Goal: Information Seeking & Learning: Learn about a topic

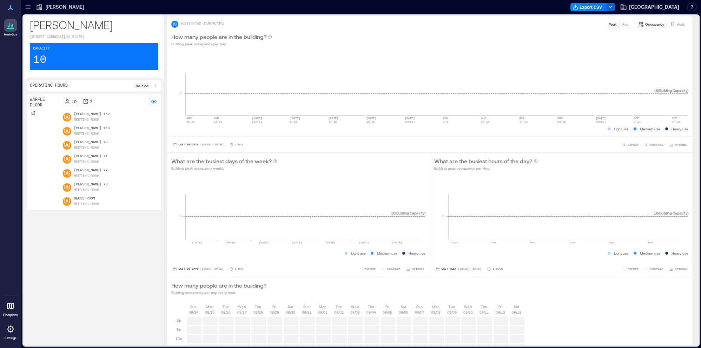
click at [12, 331] on icon at bounding box center [10, 328] width 7 height 7
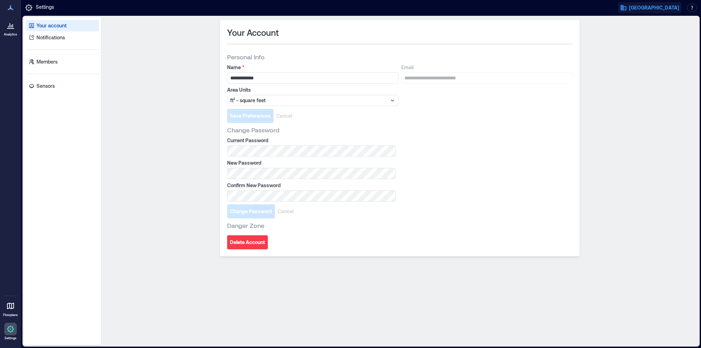
click at [657, 5] on span "[GEOGRAPHIC_DATA]" at bounding box center [654, 7] width 50 height 7
click at [664, 35] on button "Your account" at bounding box center [660, 35] width 65 height 11
click at [693, 8] on button "button" at bounding box center [692, 8] width 10 height 8
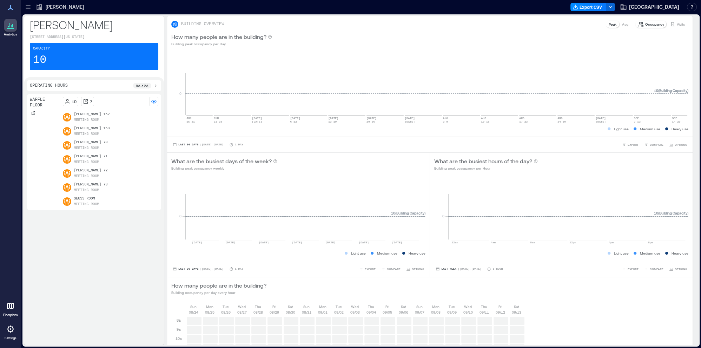
click at [84, 119] on p "Meeting Room" at bounding box center [86, 120] width 25 height 6
click at [22, 5] on div "[PERSON_NAME] Export CSV Dartmouth Library Resources API Documentation Help Cen…" at bounding box center [361, 7] width 680 height 14
click at [28, 7] on icon at bounding box center [28, 7] width 5 height 1
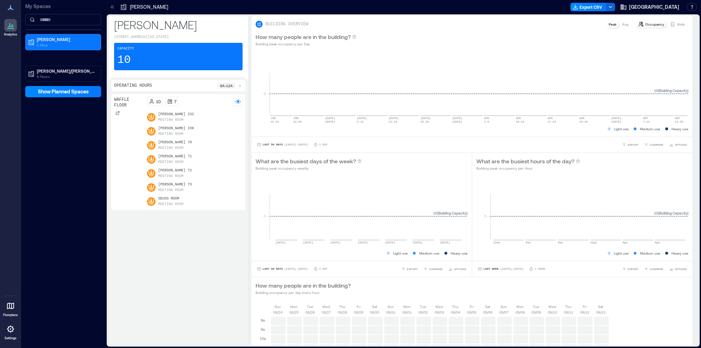
click at [199, 169] on div "[PERSON_NAME] 72 Meeting Room" at bounding box center [195, 173] width 96 height 11
click at [165, 121] on p "Meeting Room" at bounding box center [170, 120] width 25 height 6
click at [167, 130] on p "[PERSON_NAME] 158" at bounding box center [176, 129] width 36 height 6
click at [179, 135] on p "Meeting Room" at bounding box center [170, 134] width 25 height 6
click at [179, 134] on p "Meeting Room" at bounding box center [170, 134] width 25 height 6
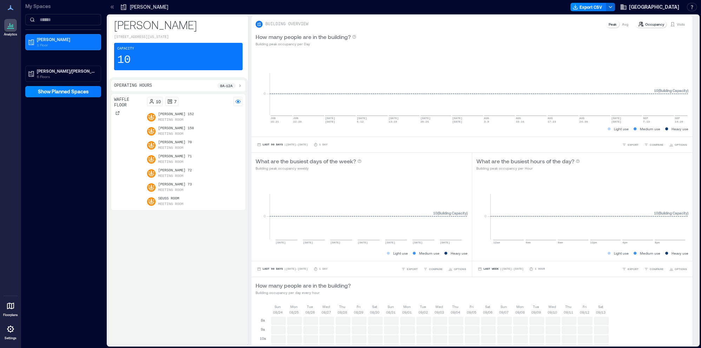
click at [171, 130] on p "[PERSON_NAME] 158" at bounding box center [176, 129] width 36 height 6
drag, startPoint x: 171, startPoint y: 130, endPoint x: 173, endPoint y: 139, distance: 9.9
click at [171, 131] on div "[PERSON_NAME] 158 Meeting Room" at bounding box center [176, 131] width 36 height 11
click at [172, 143] on p "[PERSON_NAME] 70" at bounding box center [175, 143] width 34 height 6
click at [169, 158] on p "[PERSON_NAME] 71" at bounding box center [175, 157] width 34 height 6
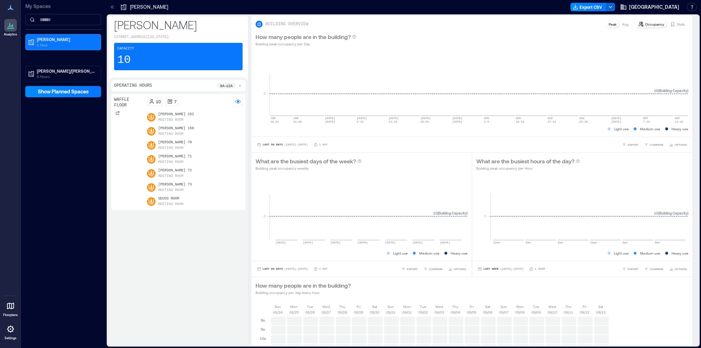
click at [164, 176] on p "Meeting Room" at bounding box center [170, 176] width 25 height 6
drag, startPoint x: 163, startPoint y: 177, endPoint x: 159, endPoint y: 204, distance: 27.7
click at [162, 182] on div "[PERSON_NAME] 152 Meeting Room [PERSON_NAME] 158 Meeting Room [PERSON_NAME] 70 …" at bounding box center [195, 159] width 96 height 95
click at [159, 204] on p "Meeting Room" at bounding box center [170, 204] width 25 height 6
click at [162, 211] on div "Waffle Floor 10 7 [PERSON_NAME] 152 Meeting Room [PERSON_NAME] 158 Meeting Room…" at bounding box center [178, 218] width 134 height 248
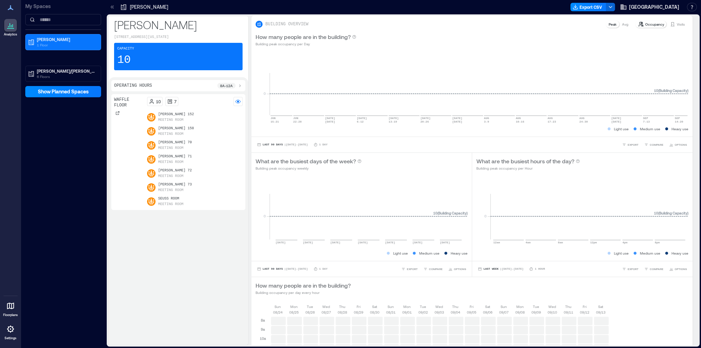
click at [170, 200] on p "Seuss Room" at bounding box center [170, 199] width 25 height 6
click at [229, 279] on div "Waffle Floor 10 7 [PERSON_NAME] 152 Meeting Room [PERSON_NAME] 158 Meeting Room…" at bounding box center [178, 218] width 134 height 248
click at [58, 93] on span "Show Planned Spaces" at bounding box center [63, 91] width 51 height 7
click at [46, 75] on p "6 Floors" at bounding box center [66, 77] width 59 height 6
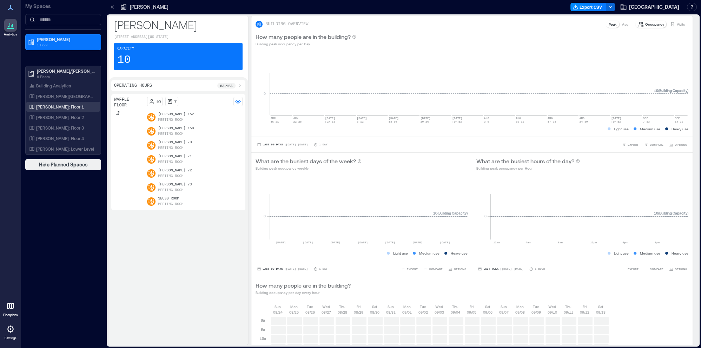
click at [60, 107] on p "[PERSON_NAME]: Floor 1" at bounding box center [60, 107] width 48 height 6
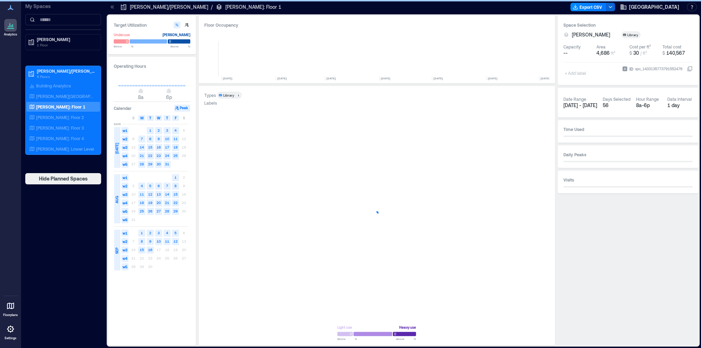
scroll to position [0, 2692]
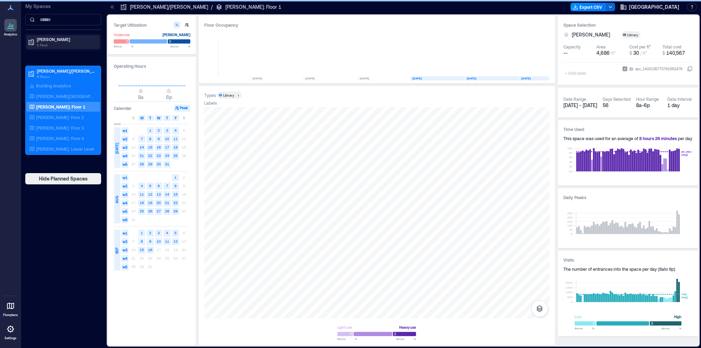
click at [42, 41] on p "[PERSON_NAME]" at bounding box center [66, 39] width 59 height 6
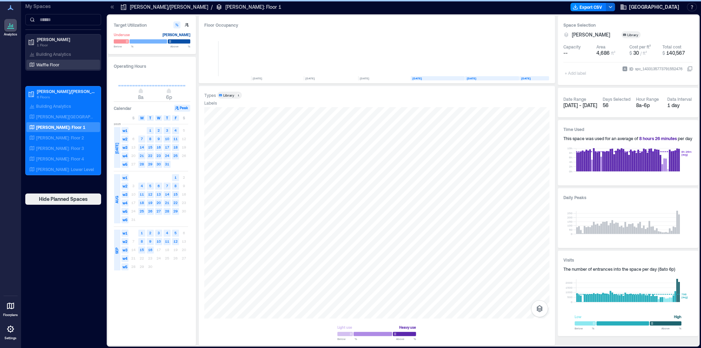
click at [47, 67] on p "Waffle Floor" at bounding box center [47, 65] width 23 height 6
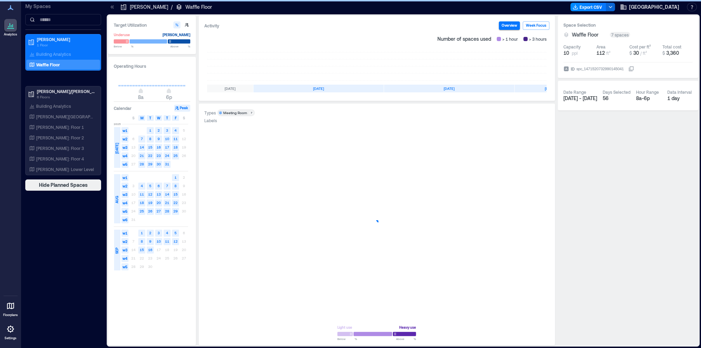
scroll to position [0, 40]
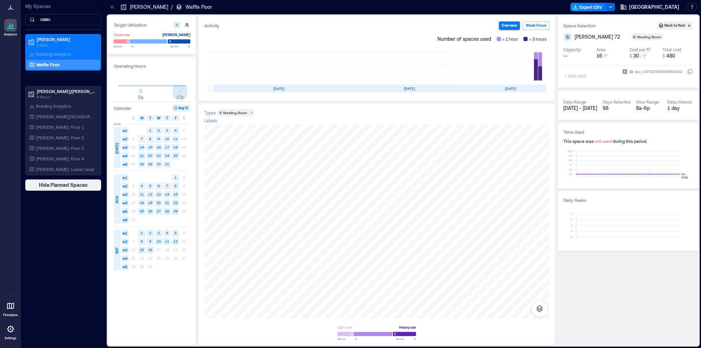
type input "**"
drag, startPoint x: 166, startPoint y: 91, endPoint x: 205, endPoint y: 94, distance: 39.1
click at [205, 94] on div "Target Utilization Underuse [PERSON_NAME] Below ** % Above ** % Operating Hours…" at bounding box center [403, 180] width 590 height 329
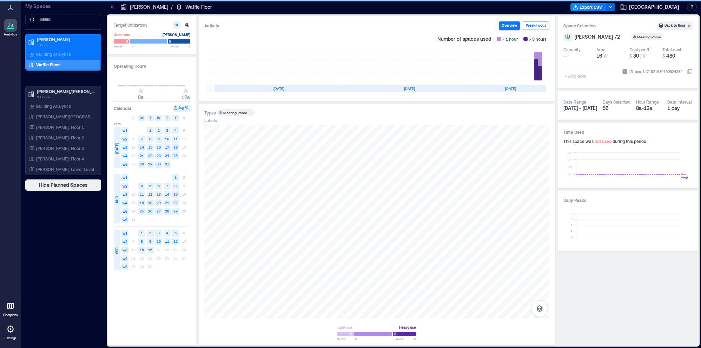
type input "*"
drag, startPoint x: 140, startPoint y: 92, endPoint x: 59, endPoint y: 84, distance: 81.9
click at [59, 82] on div "Analytics Floorplans Settings My Spaces [PERSON_NAME] 1 Floor Building Analytic…" at bounding box center [350, 174] width 701 height 348
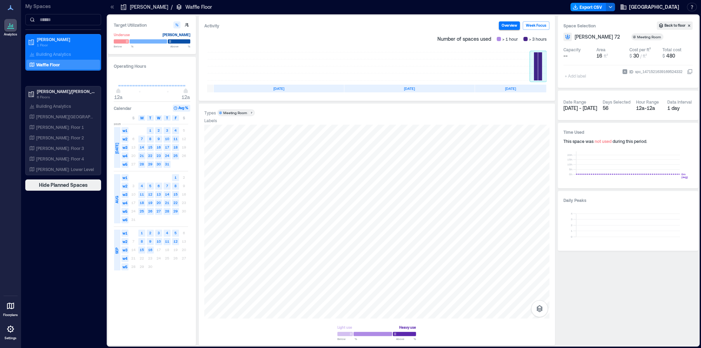
click at [540, 69] on rect at bounding box center [538, 66] width 17 height 28
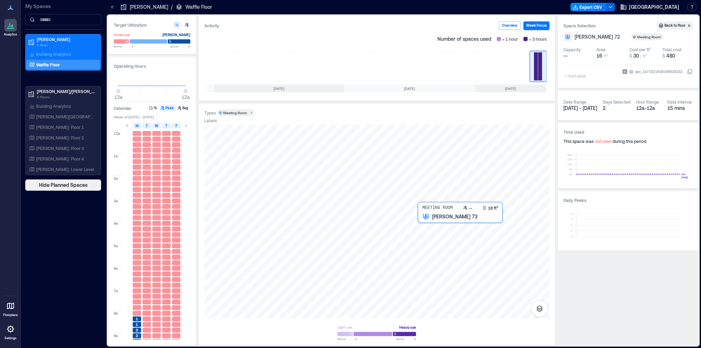
click at [430, 235] on div at bounding box center [376, 222] width 345 height 194
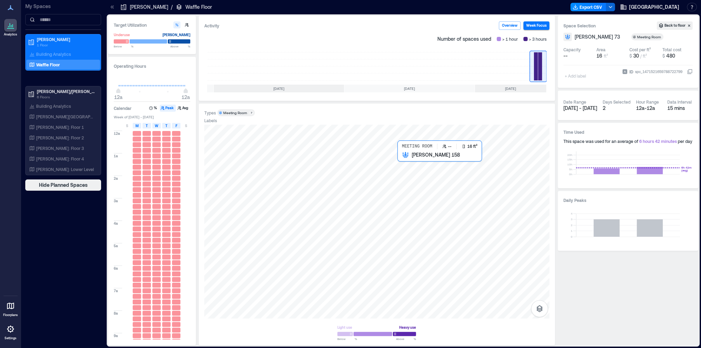
click at [418, 175] on div at bounding box center [376, 222] width 345 height 194
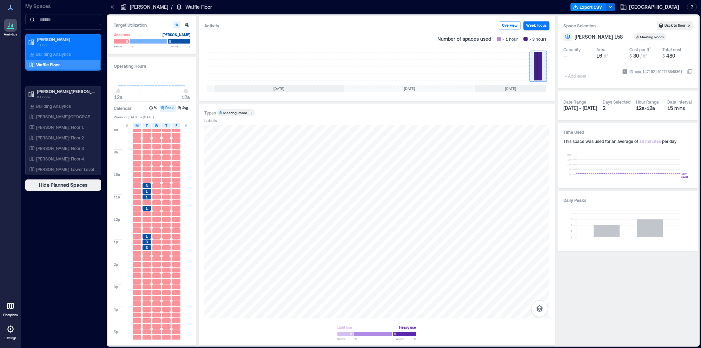
scroll to position [185, 0]
